Goal: Task Accomplishment & Management: Manage account settings

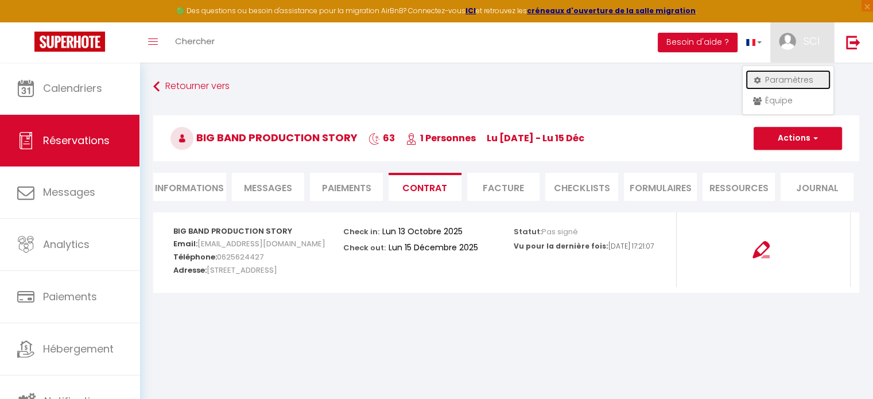
click at [781, 75] on link "Paramètres" at bounding box center [787, 80] width 85 height 20
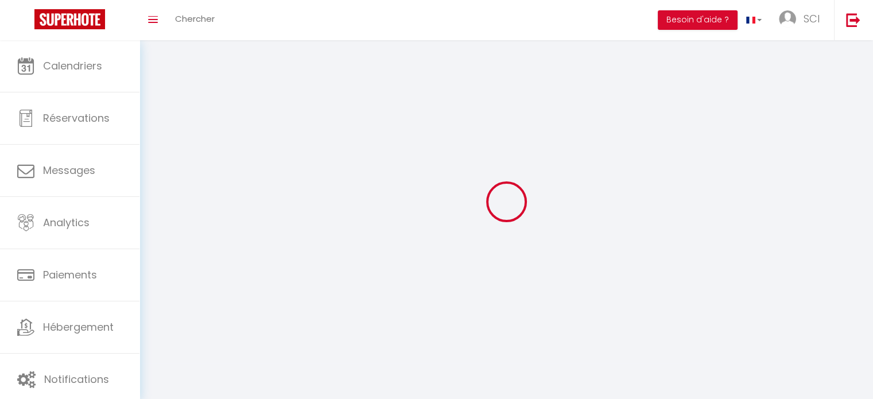
select select
type input "SCI"
type input "LIMAE"
type input "0620251614"
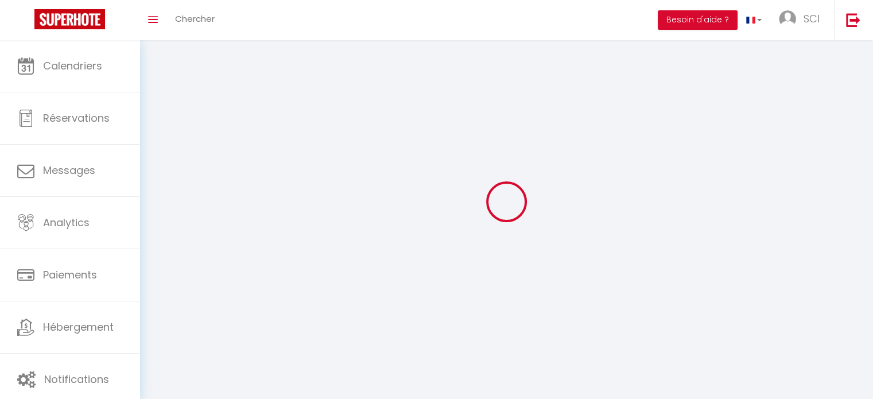
type input "[STREET_ADDRESS]"
type input "13680"
type input "[PERSON_NAME] [GEOGRAPHIC_DATA]"
type input "mKeIll5jYchcNElbPEtCaAAoS"
type input "FNiDX9hZchNEvt7lhoziFlPvZ"
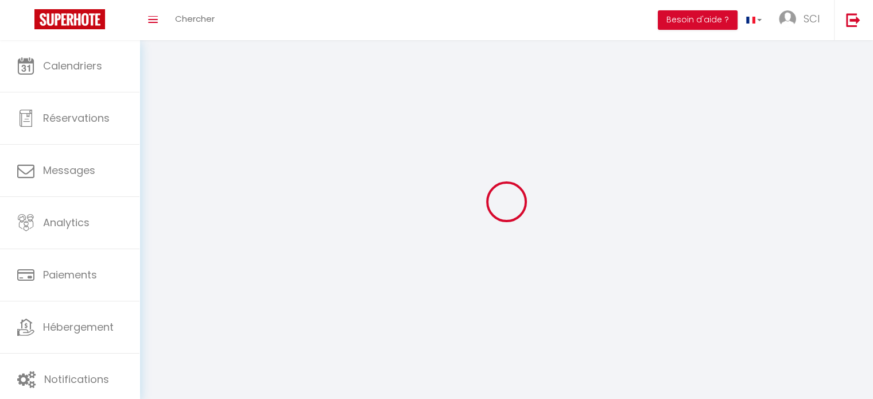
select select "28"
select select "fr"
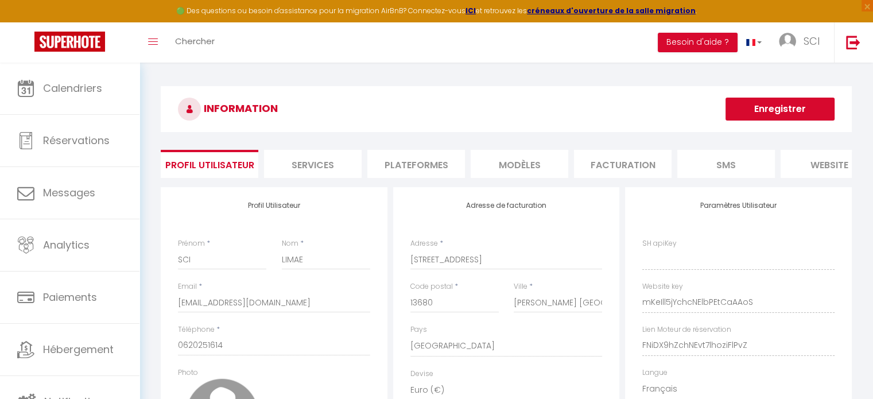
type input "mKeIll5jYchcNElbPEtCaAAoS"
type input "FNiDX9hZchNEvt7lhoziFlPvZ"
type input "[URL][DOMAIN_NAME]"
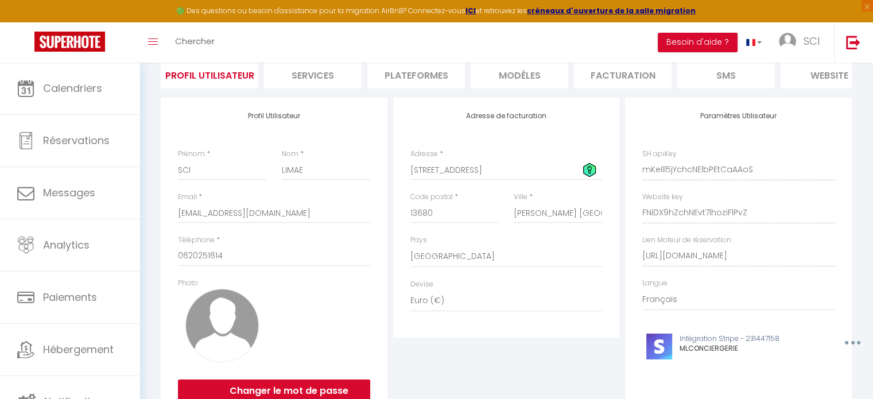
scroll to position [84, 0]
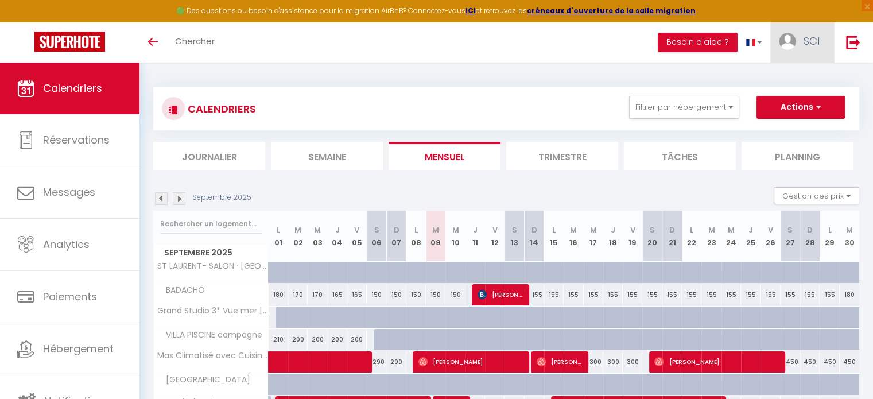
click at [816, 41] on span "SCI" at bounding box center [811, 41] width 16 height 14
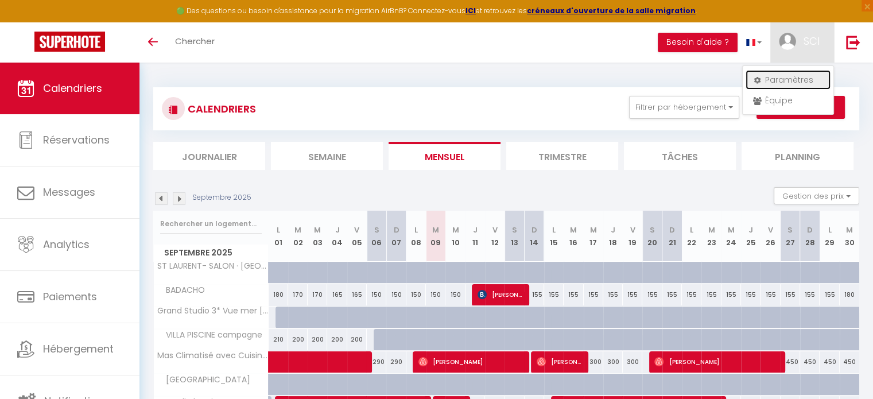
click at [773, 74] on link "Paramètres" at bounding box center [787, 80] width 85 height 20
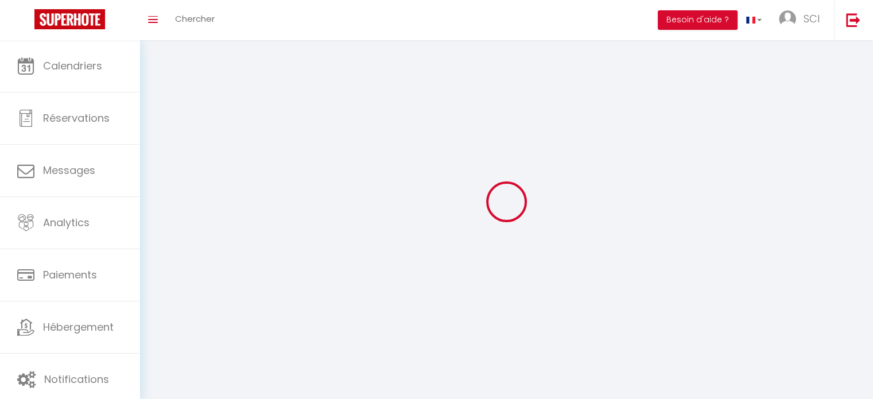
type input "SCI"
type input "LIMAE"
type input "0620251614"
type input "[STREET_ADDRESS]"
type input "13680"
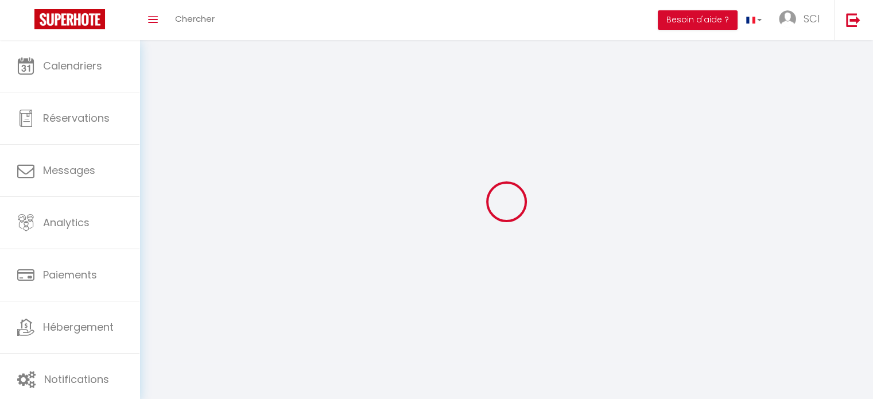
type input "[PERSON_NAME] [GEOGRAPHIC_DATA]"
type input "mKeIll5jYchcNElbPEtCaAAoS"
type input "FNiDX9hZchNEvt7lhoziFlPvZ"
select select "28"
select select "fr"
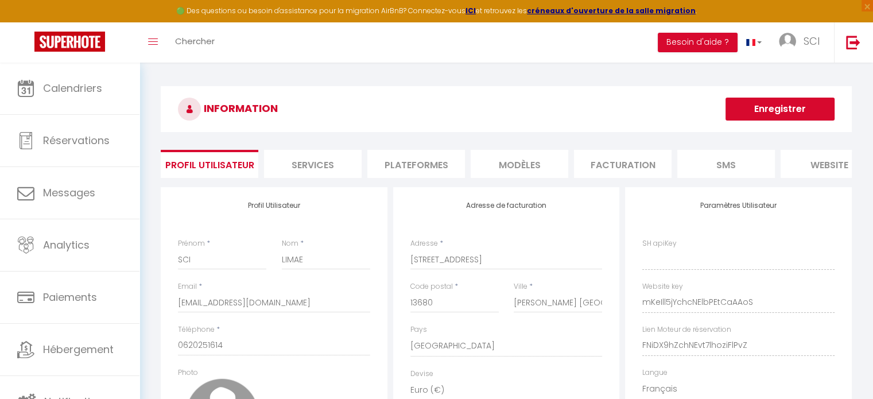
type input "mKeIll5jYchcNElbPEtCaAAoS"
type input "FNiDX9hZchNEvt7lhoziFlPvZ"
type input "[URL][DOMAIN_NAME]"
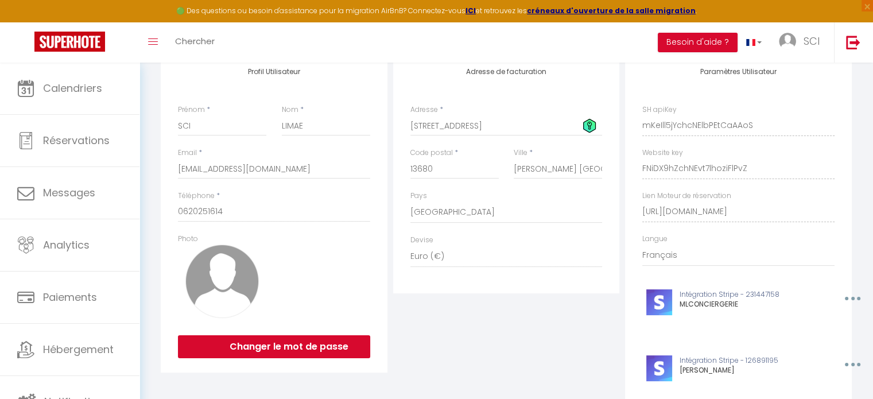
scroll to position [115, 0]
